Goal: Transaction & Acquisition: Purchase product/service

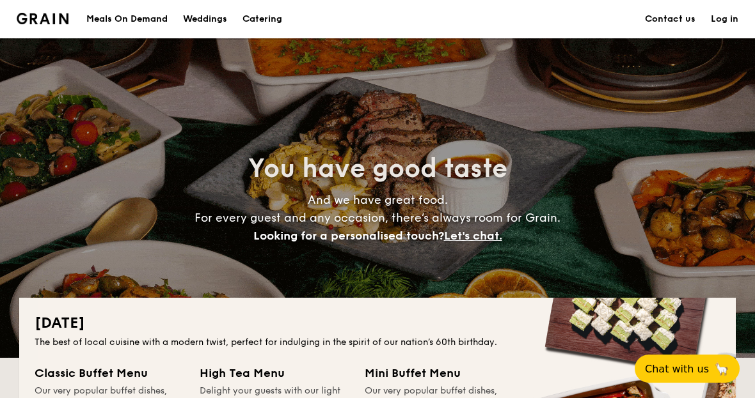
click at [732, 10] on link "Log in" at bounding box center [725, 19] width 28 height 38
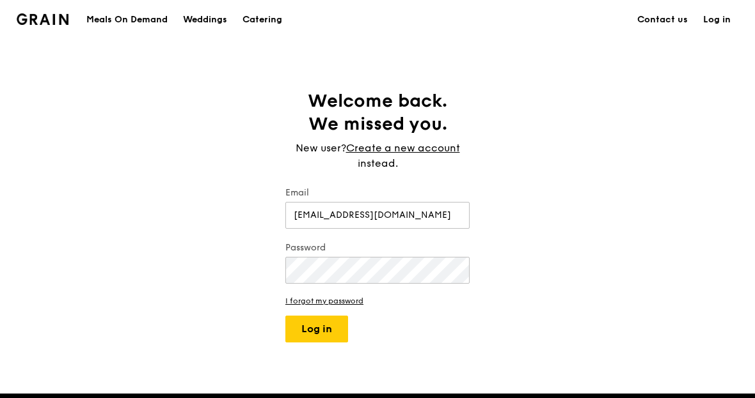
type input "shanecherss@gmail.com"
click at [314, 327] on button "Log in" at bounding box center [316, 329] width 63 height 27
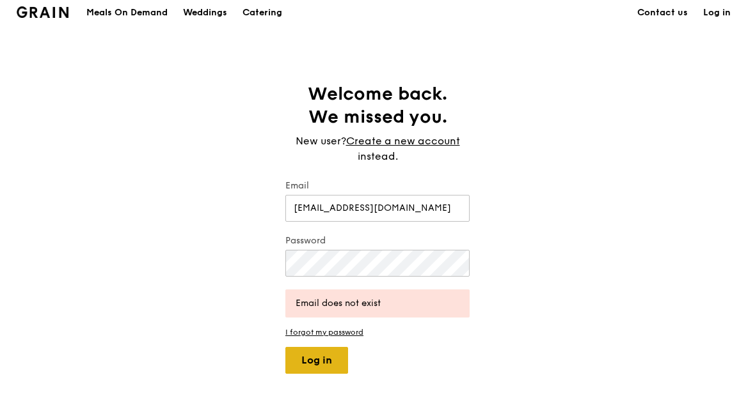
scroll to position [12, 0]
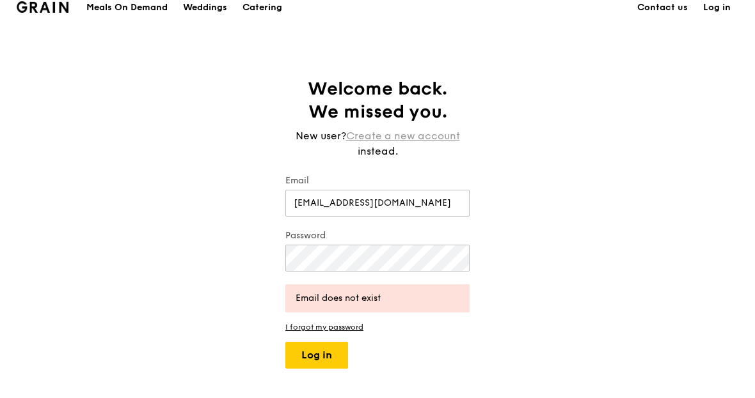
click at [438, 139] on link "Create a new account" at bounding box center [403, 136] width 114 height 15
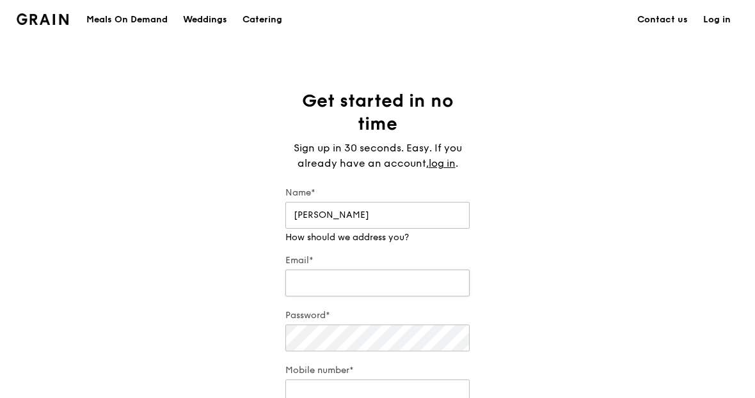
type input "Shane"
click at [379, 279] on input "Email*" at bounding box center [377, 283] width 184 height 27
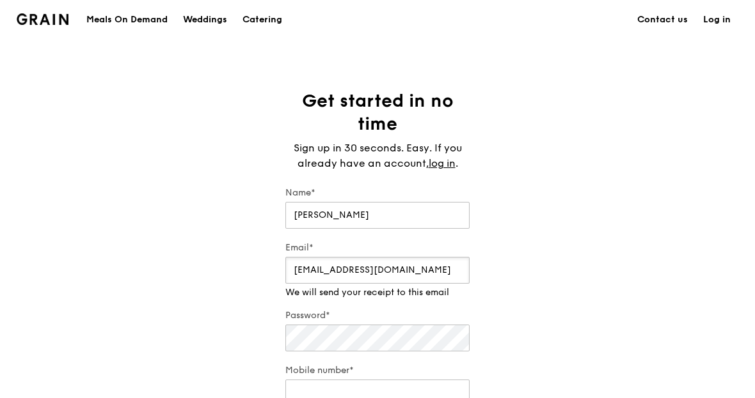
type input "shanecherss@gmail.com"
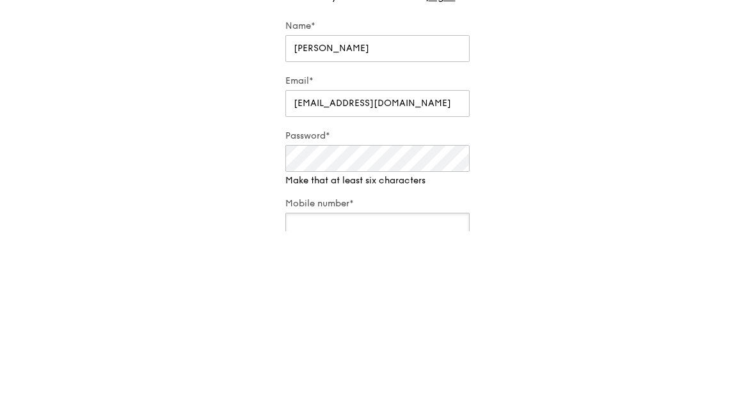
click at [404, 365] on div "Mobile number*" at bounding box center [377, 387] width 184 height 45
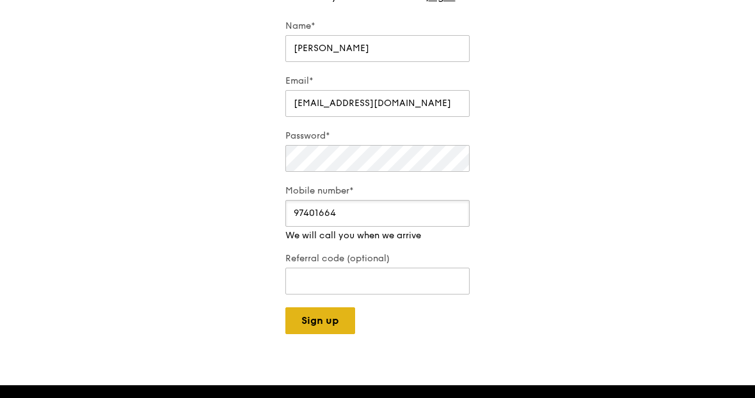
type input "97401664"
click at [336, 324] on div "Grain logo Meals On Demand Weddings Catering Contact us Log in Get started in n…" at bounding box center [377, 287] width 755 height 908
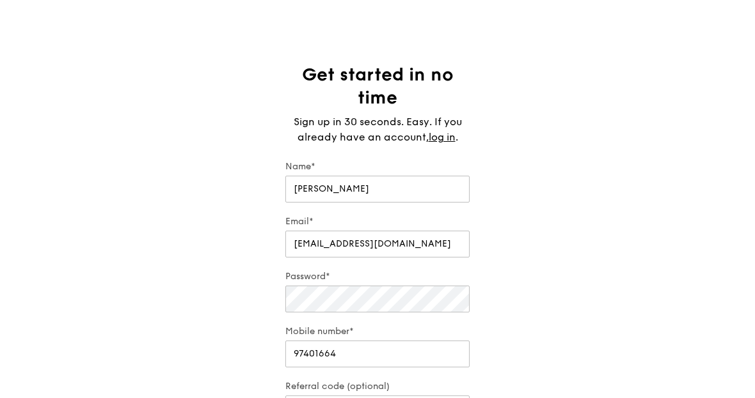
scroll to position [24, 0]
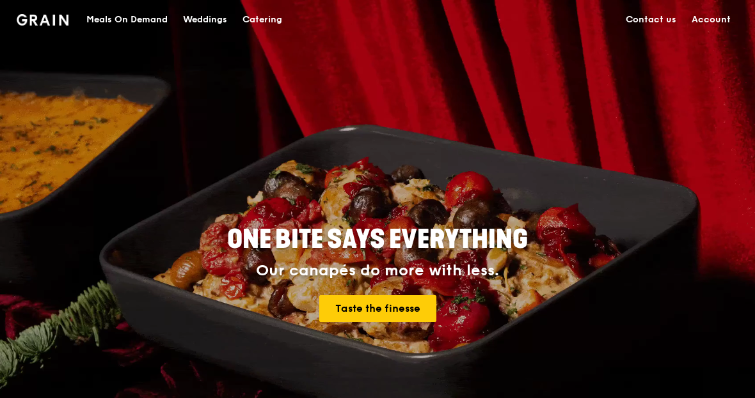
click at [255, 38] on div "Catering" at bounding box center [262, 20] width 40 height 38
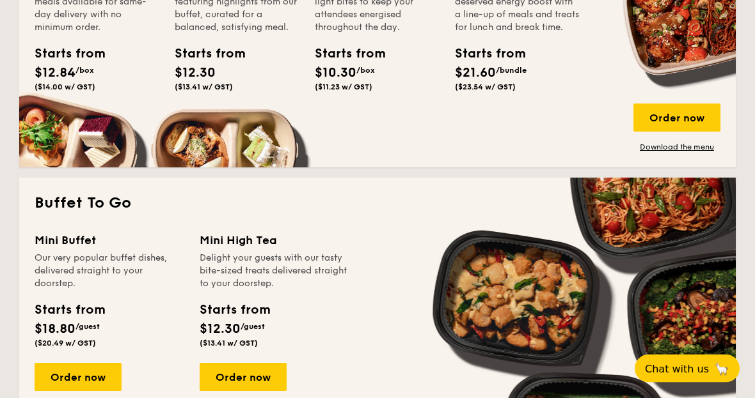
scroll to position [970, 0]
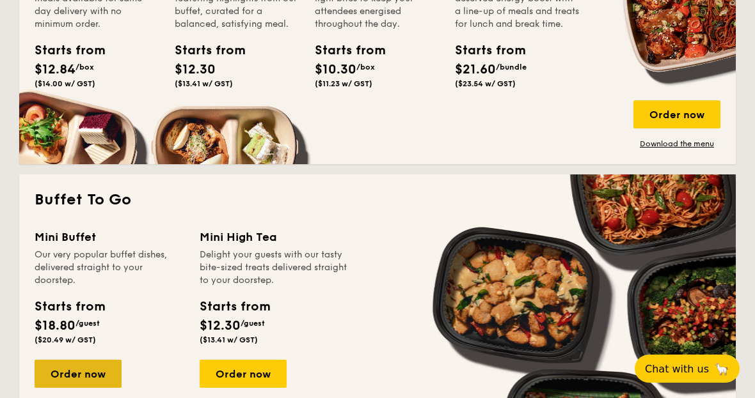
click at [68, 370] on div "Order now" at bounding box center [78, 374] width 87 height 28
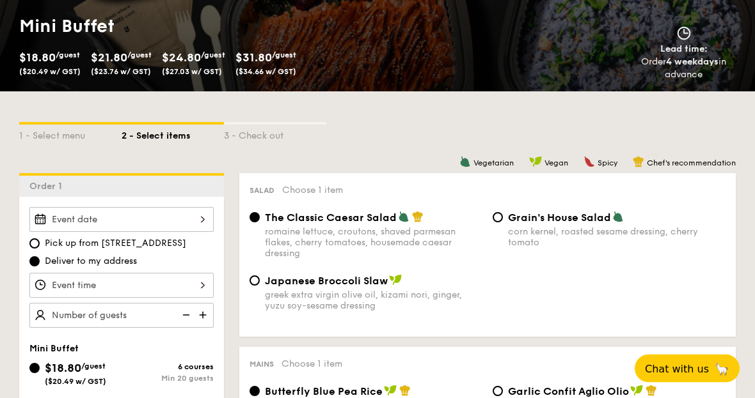
scroll to position [187, 0]
click at [77, 219] on div at bounding box center [121, 219] width 184 height 25
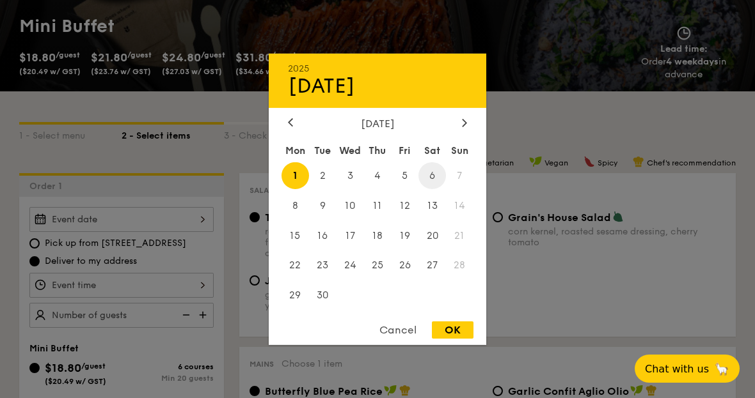
click at [432, 189] on span "6" at bounding box center [432, 176] width 28 height 28
click at [458, 339] on div "OK" at bounding box center [453, 330] width 42 height 17
type input "Sep 06, 2025"
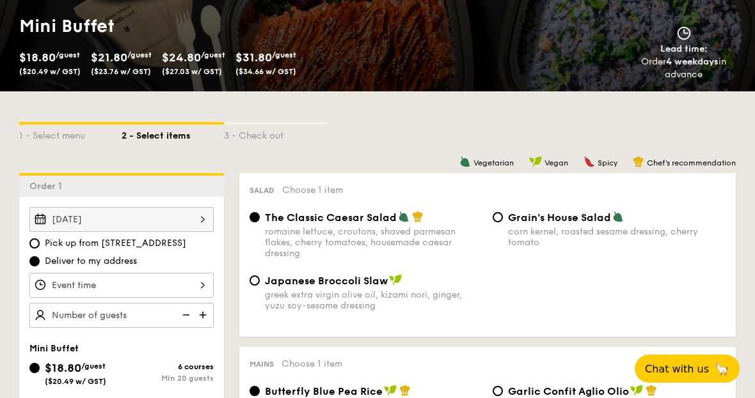
click at [177, 286] on div at bounding box center [121, 285] width 184 height 25
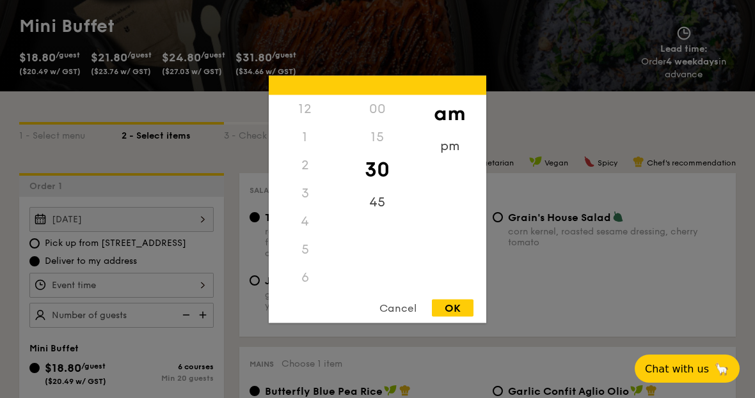
scroll to position [147, 0]
click at [451, 169] on div "pm" at bounding box center [449, 150] width 72 height 37
click at [306, 182] on div "7" at bounding box center [305, 163] width 72 height 37
click at [457, 317] on div "OK" at bounding box center [453, 307] width 42 height 17
type input "7:30PM"
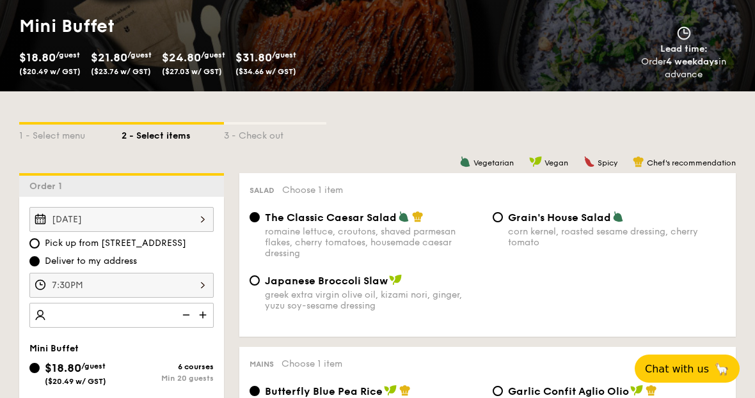
scroll to position [187, 0]
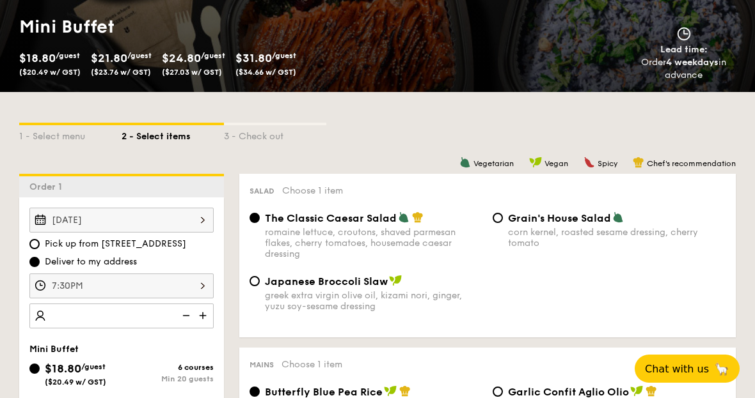
click at [205, 319] on img at bounding box center [203, 316] width 19 height 24
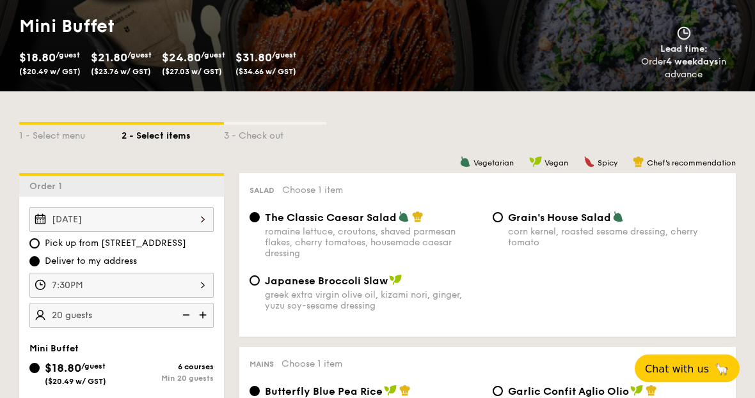
click at [209, 317] on img at bounding box center [203, 316] width 19 height 24
click at [189, 318] on img at bounding box center [184, 315] width 19 height 24
type input "20 guests"
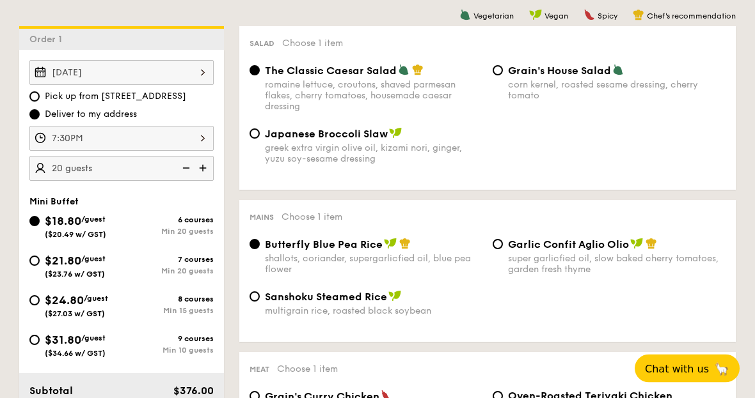
scroll to position [335, 0]
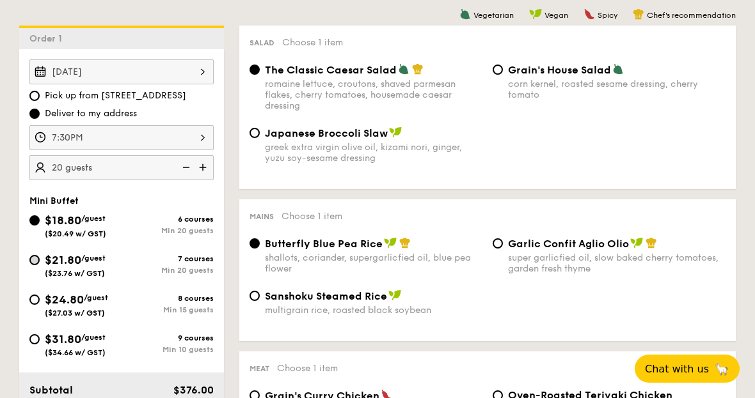
click at [33, 264] on input "$21.80 /guest ($23.76 w/ GST) 7 courses Min 20 guests" at bounding box center [34, 260] width 10 height 10
radio input "true"
radio input "false"
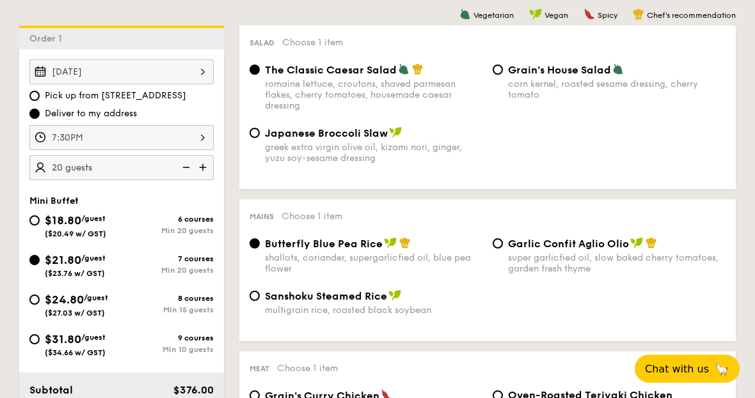
radio input "true"
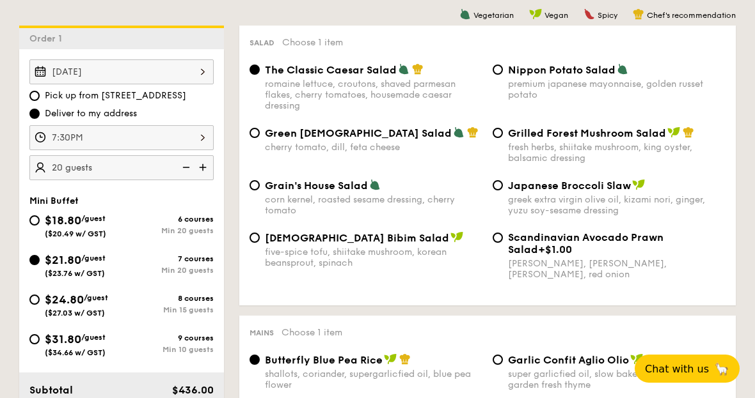
click at [253, 250] on div "Korean Bibim Salad five-spice tofu, shiitake mushroom, korean beansprout, spina…" at bounding box center [365, 250] width 243 height 37
click at [450, 243] on img at bounding box center [456, 238] width 13 height 12
click at [260, 243] on input "Korean Bibim Salad five-spice tofu, shiitake mushroom, korean beansprout, spina…" at bounding box center [254, 238] width 10 height 10
radio input "true"
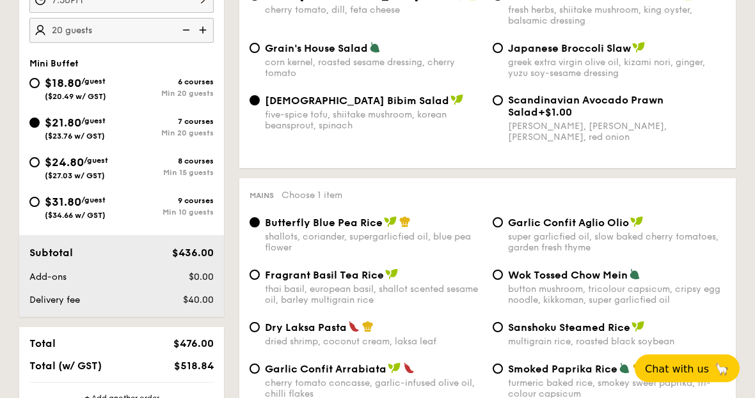
scroll to position [479, 0]
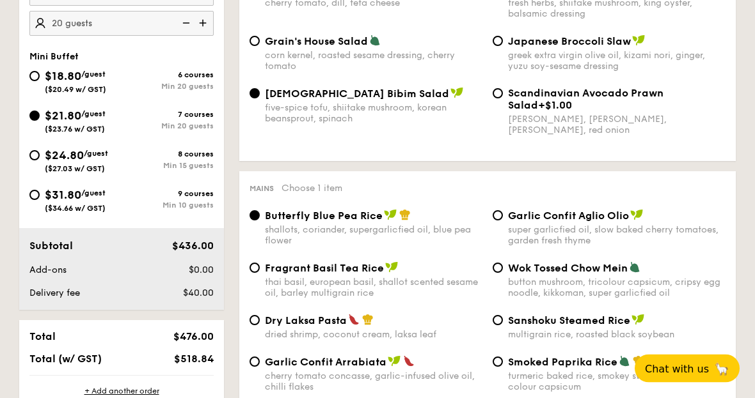
click at [620, 236] on div "super garlicfied oil, slow baked cherry tomatoes, garden fresh thyme" at bounding box center [616, 236] width 217 height 22
click at [503, 221] on input "Garlic Confit Aglio Olio super garlicfied oil, slow baked cherry tomatoes, gard…" at bounding box center [498, 216] width 10 height 10
radio input "true"
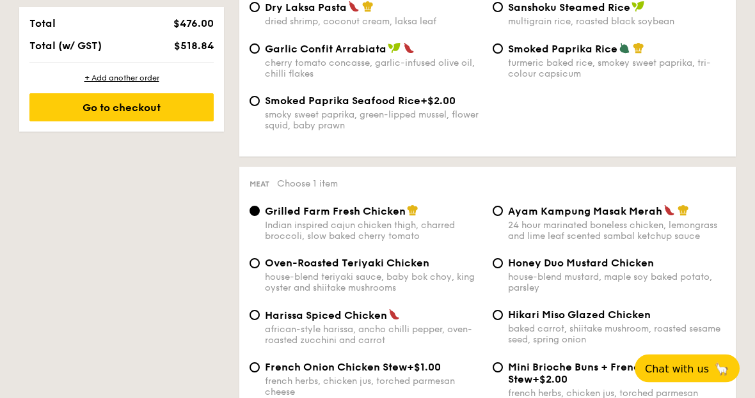
scroll to position [793, 0]
click at [641, 234] on div "Ayam Kampung Masak Merah 24 hour marinated boneless chicken, lemongrass and lim…" at bounding box center [616, 223] width 217 height 37
click at [503, 216] on input "Ayam Kampung Masak Merah 24 hour marinated boneless chicken, lemongrass and lim…" at bounding box center [498, 211] width 10 height 10
radio input "true"
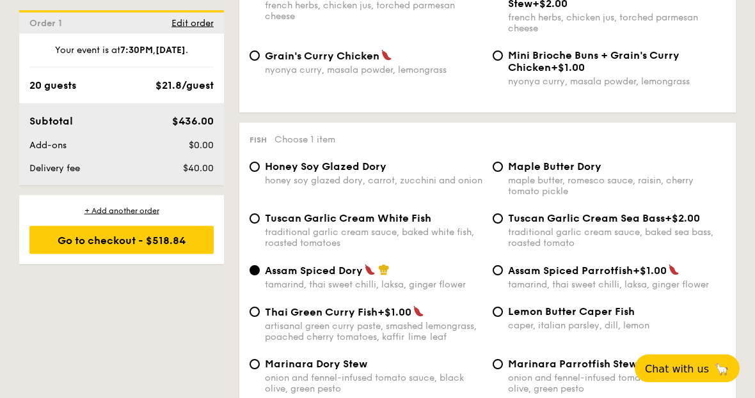
scroll to position [1195, 0]
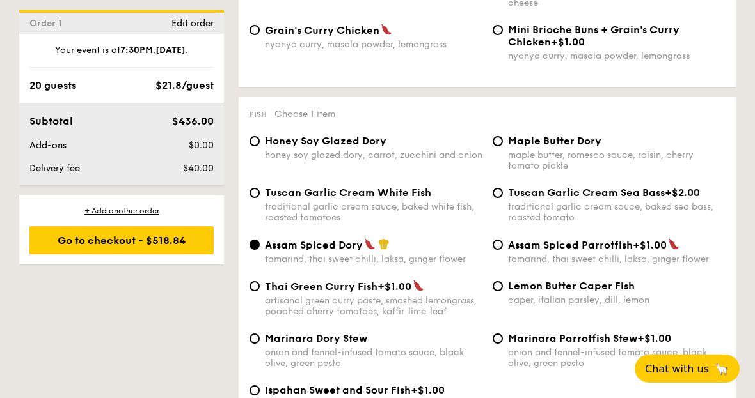
click at [365, 223] on div "Tuscan Garlic Cream White Fish traditional garlic cream sauce, baked white fish…" at bounding box center [373, 205] width 217 height 36
click at [260, 198] on input "Tuscan Garlic Cream White Fish traditional garlic cream sauce, baked white fish…" at bounding box center [254, 193] width 10 height 10
radio input "true"
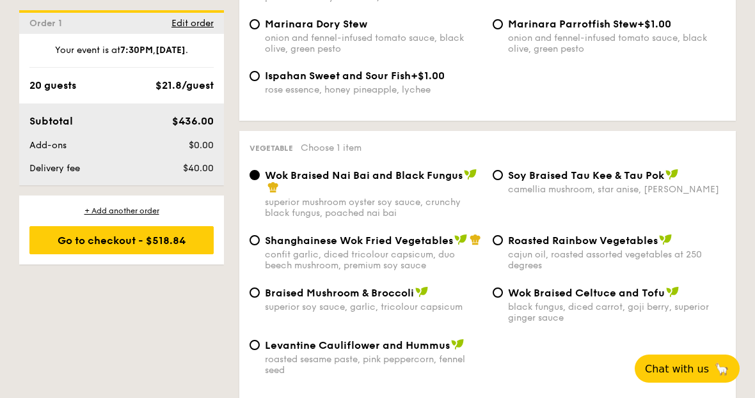
scroll to position [1516, 0]
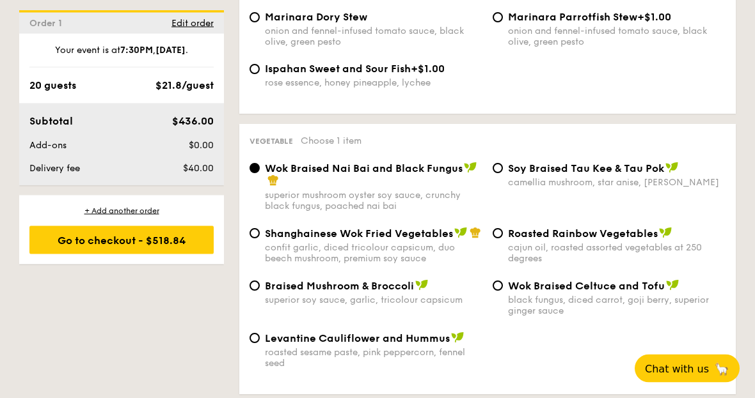
click at [354, 345] on span "Levantine Cauliflower and Hummus" at bounding box center [357, 339] width 185 height 12
click at [260, 344] on input "Levantine Cauliflower and Hummus roasted sesame paste, pink peppercorn, fennel …" at bounding box center [254, 339] width 10 height 10
radio input "true"
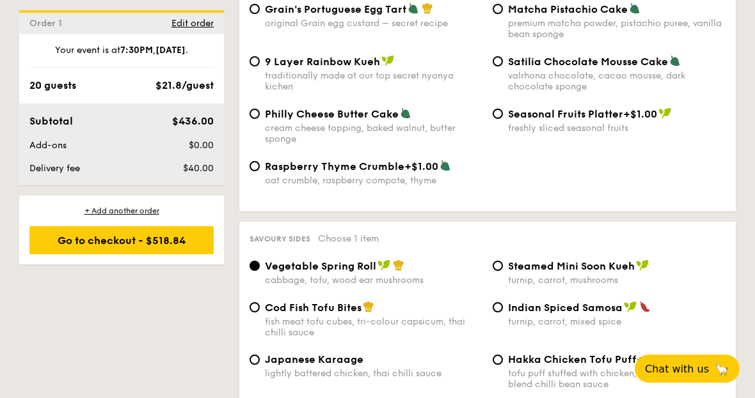
scroll to position [2014, 0]
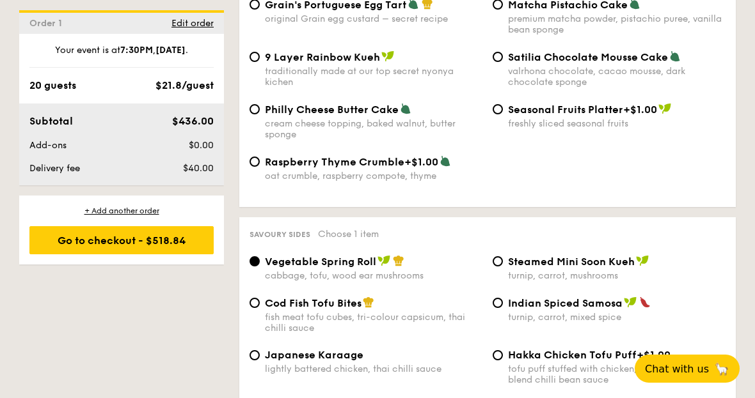
radio input "true"
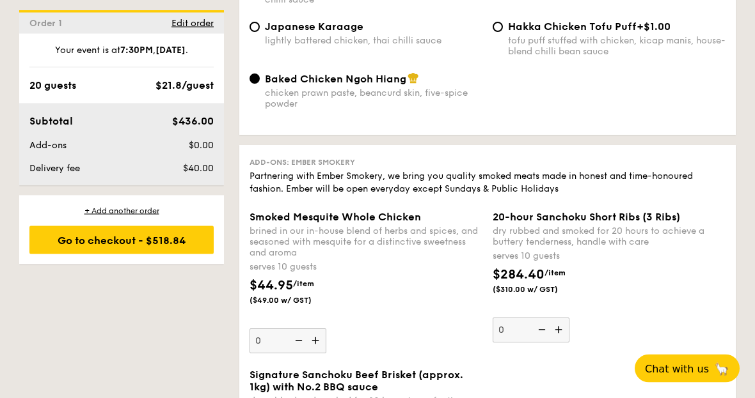
scroll to position [2342, 0]
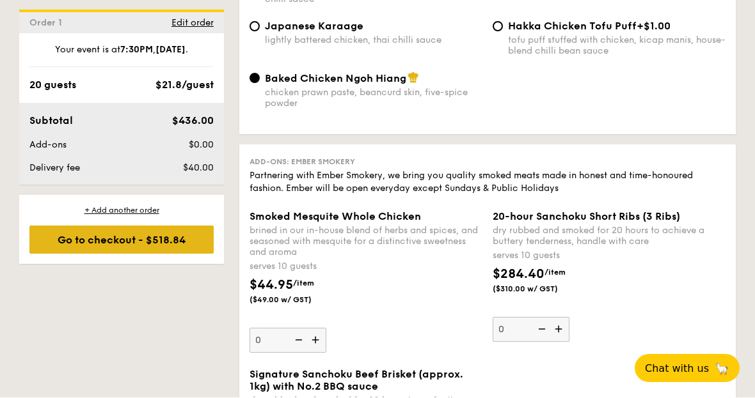
click at [95, 233] on div "Go to checkout - $518.84" at bounding box center [121, 240] width 184 height 28
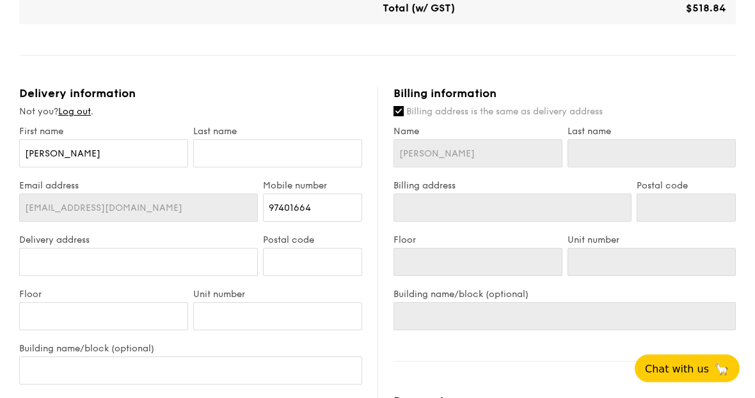
scroll to position [572, 0]
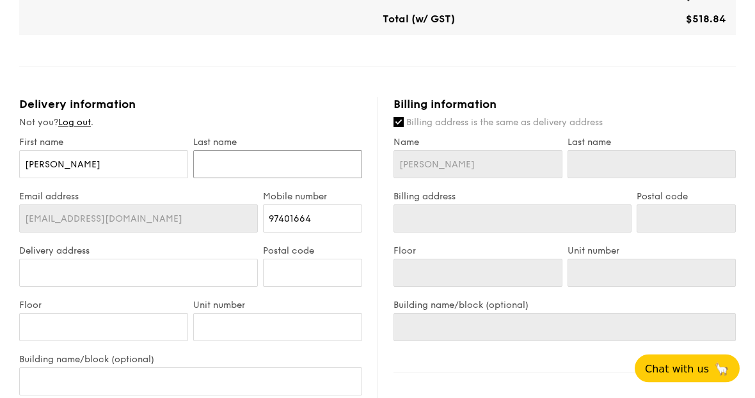
click at [262, 166] on input "text" at bounding box center [277, 165] width 169 height 28
type input "C"
type input "Ch"
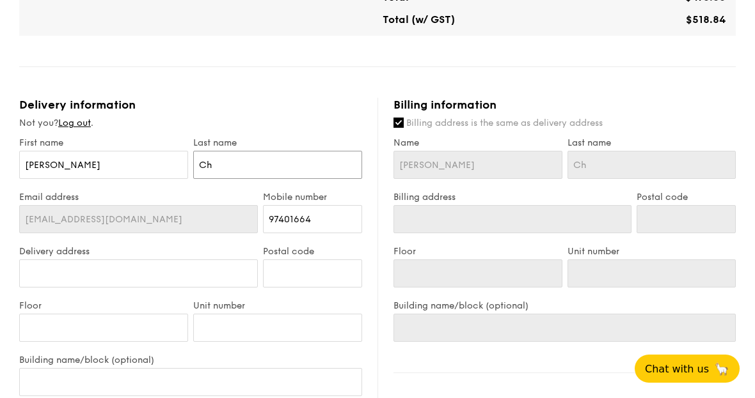
type input "Che"
type input "Cher"
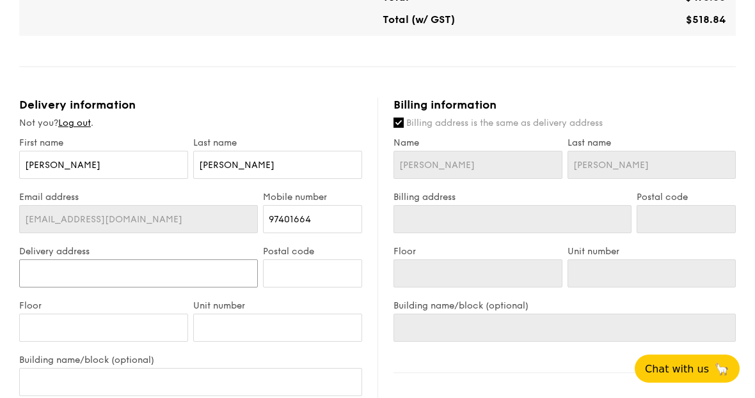
click at [148, 278] on input "Delivery address" at bounding box center [138, 274] width 239 height 28
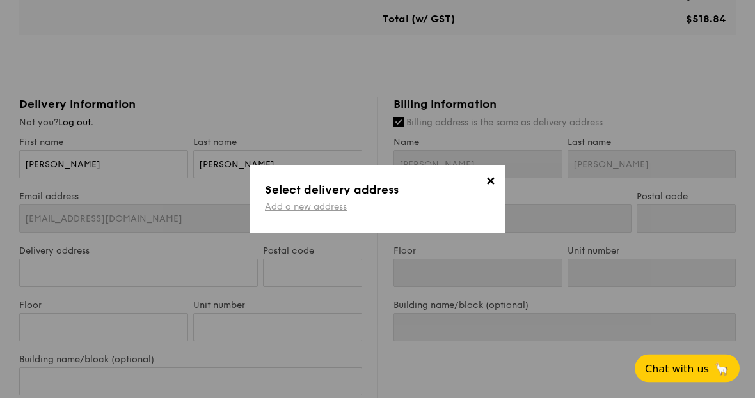
click at [315, 212] on link "Add a new address" at bounding box center [306, 206] width 82 height 11
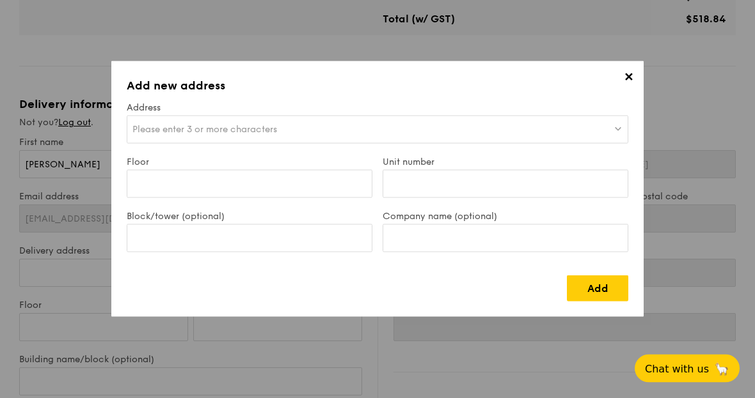
scroll to position [573, 0]
click at [240, 128] on span "Please enter 3 or more characters" at bounding box center [204, 129] width 145 height 11
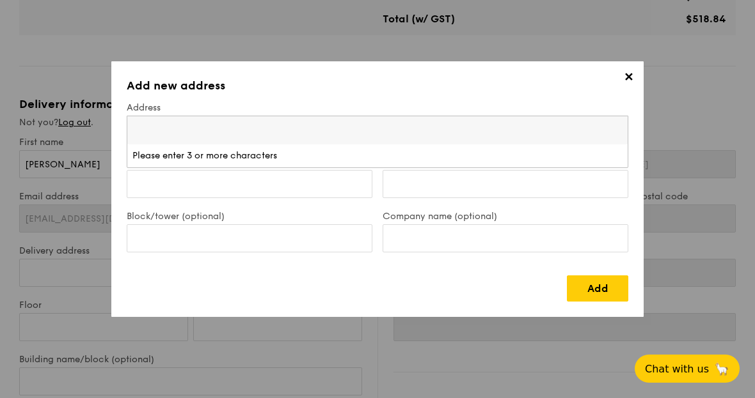
scroll to position [572, 0]
type input "77 lo"
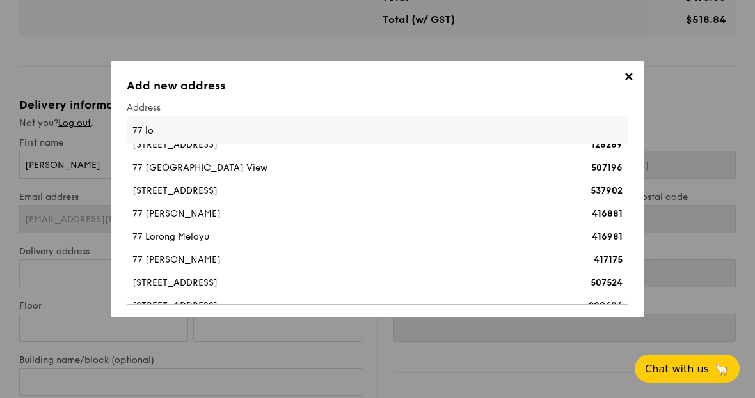
scroll to position [131, 0]
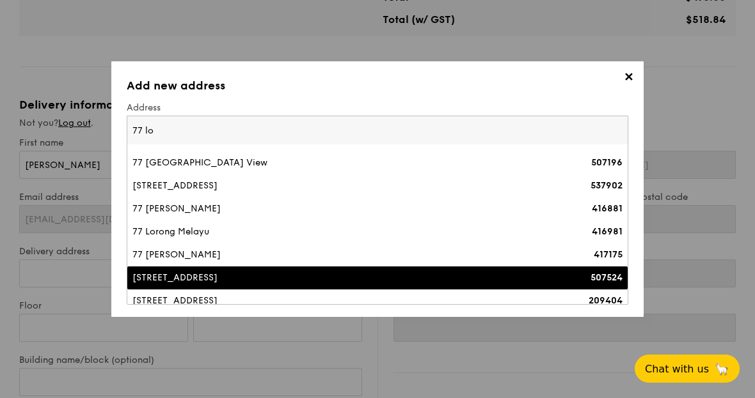
click at [162, 278] on div "77 Loyang Rise" at bounding box center [316, 278] width 368 height 13
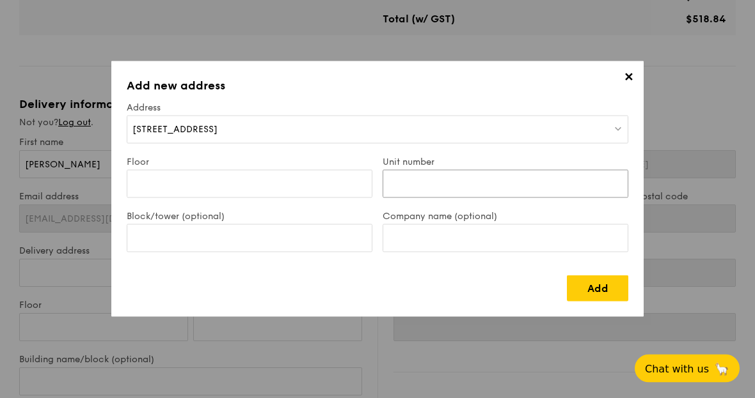
click at [512, 191] on input "Unit number" at bounding box center [506, 184] width 246 height 28
type input "77"
click at [600, 285] on link "Add" at bounding box center [597, 289] width 61 height 26
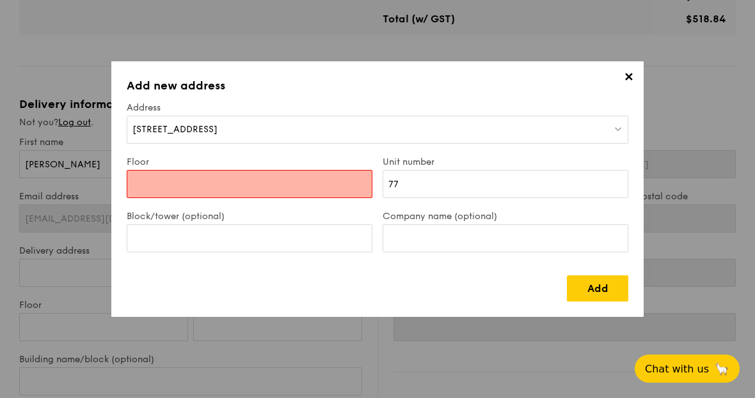
click at [263, 185] on input "Floor" at bounding box center [250, 184] width 246 height 28
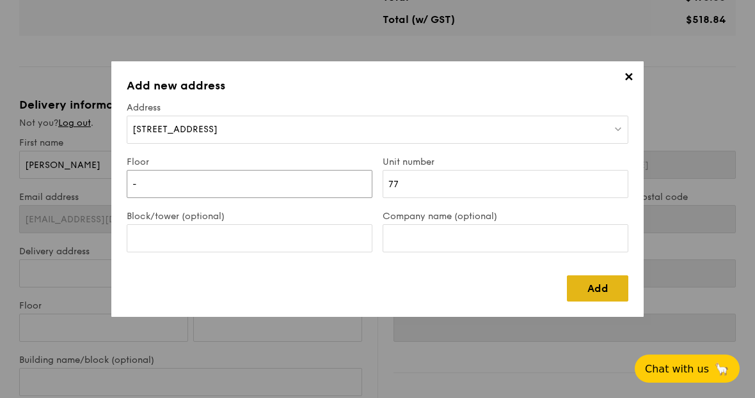
type input "-"
click at [599, 290] on link "Add" at bounding box center [597, 289] width 61 height 26
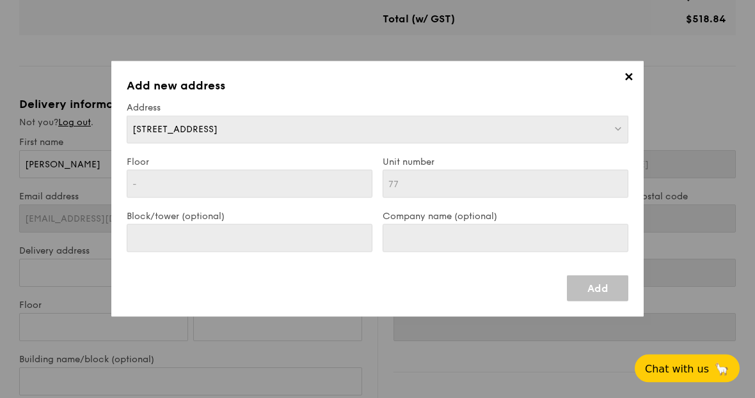
type input "77 Loyang Rise"
type input "507524"
type input "-"
type input "77"
type input "77 Loyang Rise"
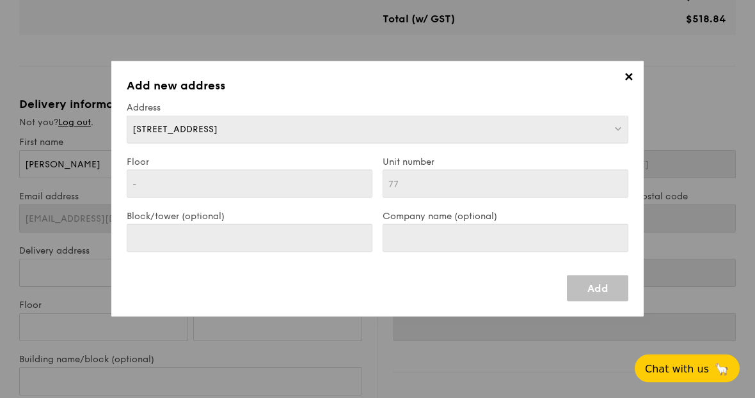
type input "507524"
type input "-"
type input "77"
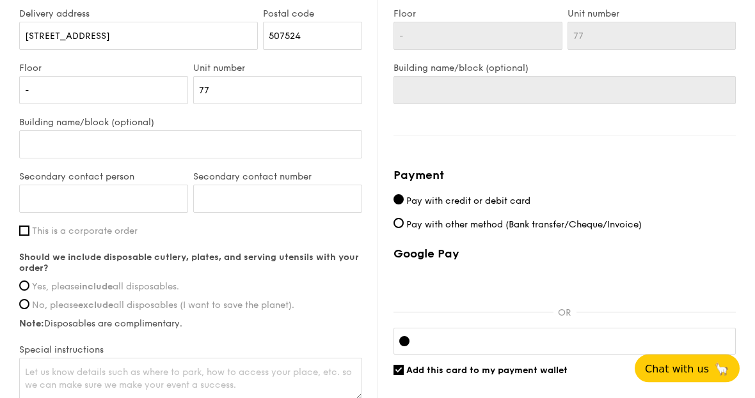
scroll to position [810, 0]
click at [146, 292] on span "Yes, please include all disposables." at bounding box center [105, 286] width 147 height 11
click at [29, 291] on input "Yes, please include all disposables." at bounding box center [24, 286] width 10 height 10
radio input "true"
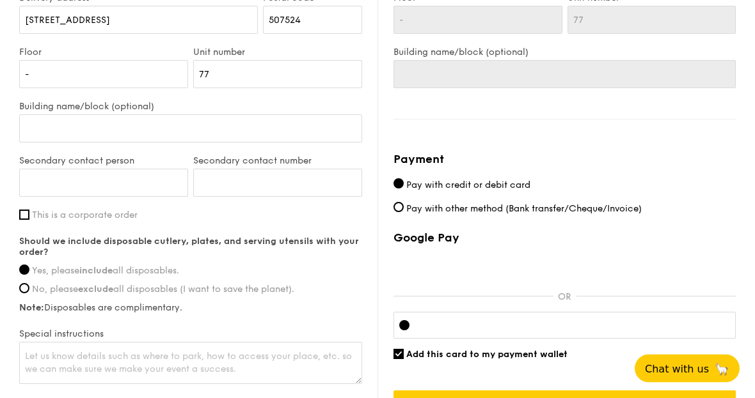
scroll to position [853, 0]
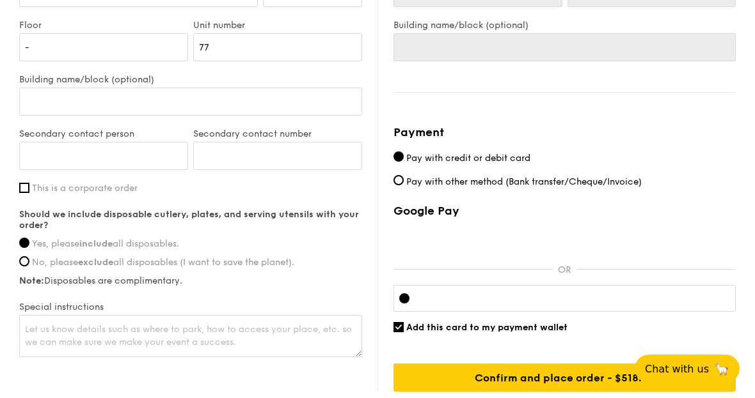
click at [397, 333] on input "Add this card to my payment wallet" at bounding box center [398, 327] width 10 height 10
checkbox input "false"
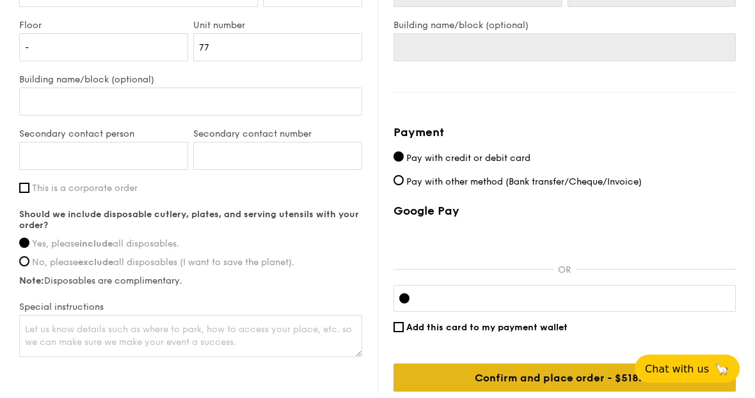
click at [663, 383] on input "Confirm and place order - $518.84" at bounding box center [564, 378] width 342 height 28
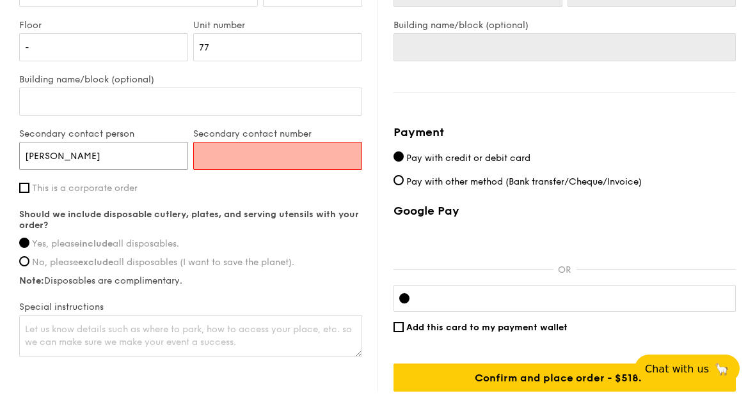
type input "Eric"
click at [283, 157] on input "Secondary contact number" at bounding box center [277, 156] width 169 height 28
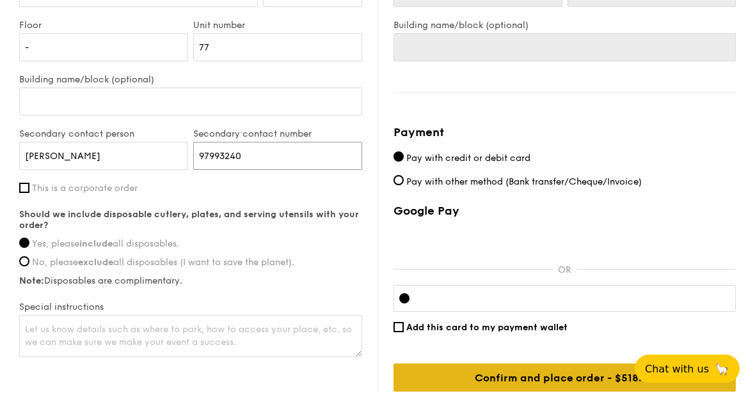
type input "97993240"
click at [674, 383] on input "Confirm and place order - $518.84" at bounding box center [564, 378] width 342 height 28
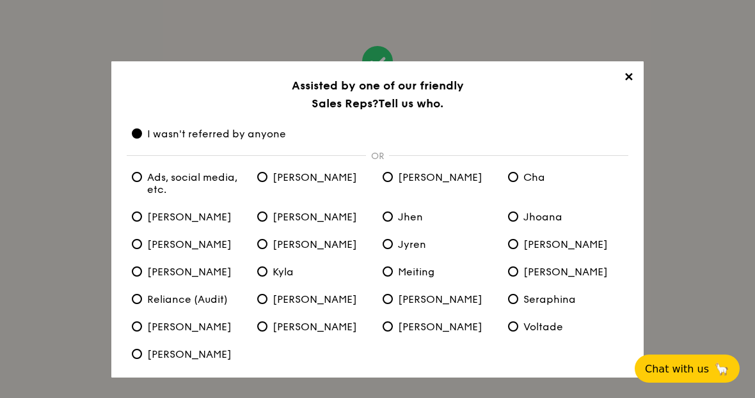
click at [370, 398] on link "Confirm" at bounding box center [378, 404] width 76 height 26
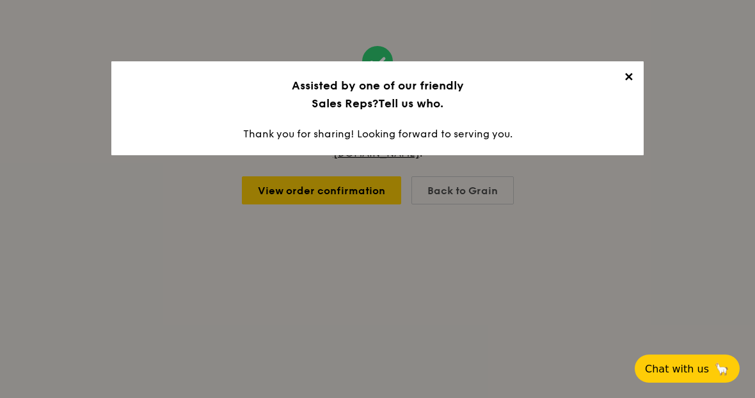
click at [636, 74] on span "✕" at bounding box center [628, 79] width 18 height 18
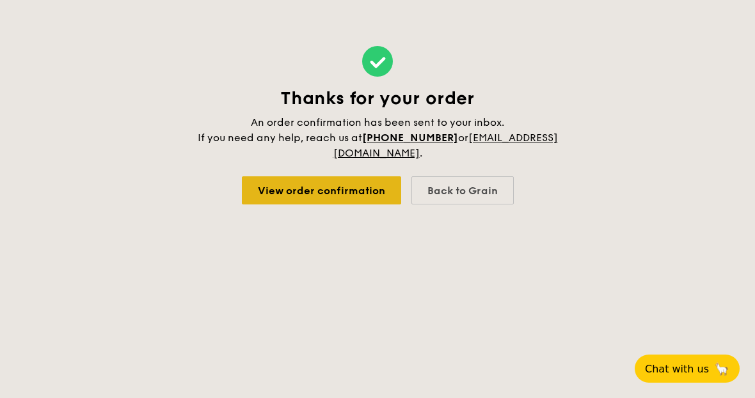
click at [338, 184] on link "View order confirmation" at bounding box center [321, 191] width 159 height 28
